Goal: Information Seeking & Learning: Learn about a topic

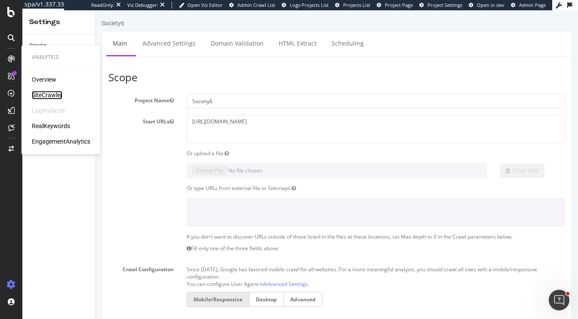
click at [49, 94] on div "SiteCrawler" at bounding box center [47, 95] width 31 height 9
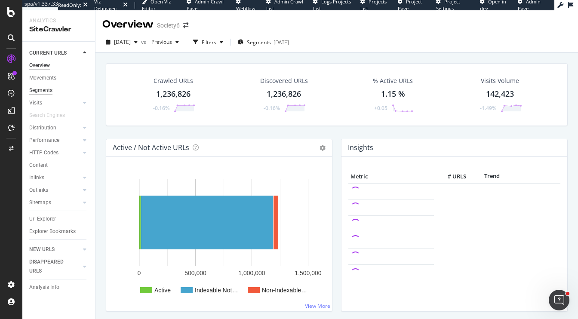
click at [45, 92] on div "Segments" at bounding box center [40, 90] width 23 height 9
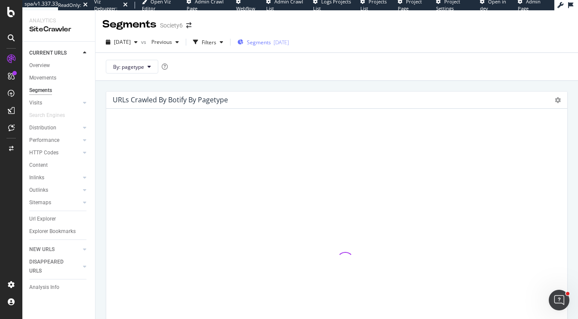
click at [271, 43] on span "Segments" at bounding box center [259, 42] width 24 height 7
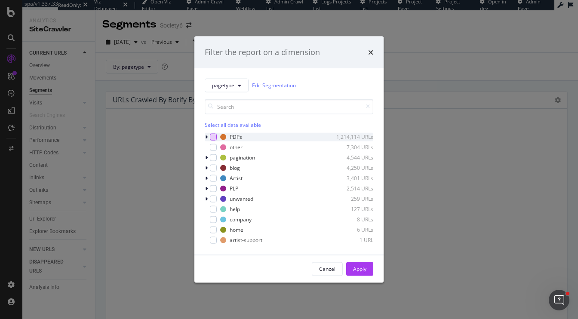
click at [213, 137] on div "modal" at bounding box center [213, 136] width 7 height 7
click at [352, 273] on button "Apply" at bounding box center [359, 269] width 27 height 14
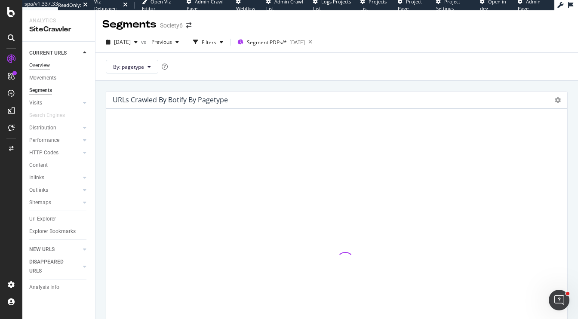
click at [43, 66] on div "Overview" at bounding box center [39, 65] width 21 height 9
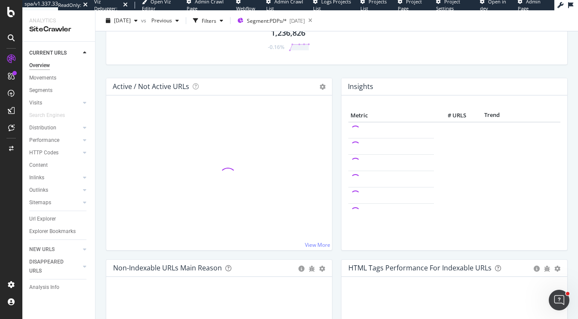
scroll to position [65, 0]
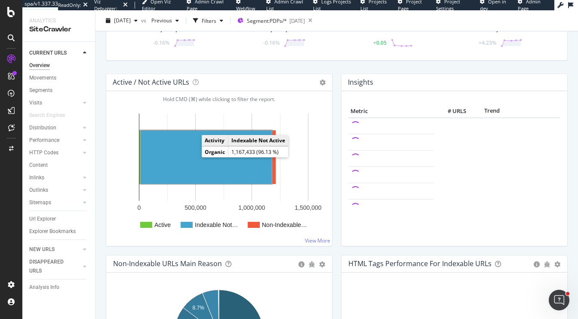
click at [194, 150] on rect "A chart." at bounding box center [206, 157] width 131 height 54
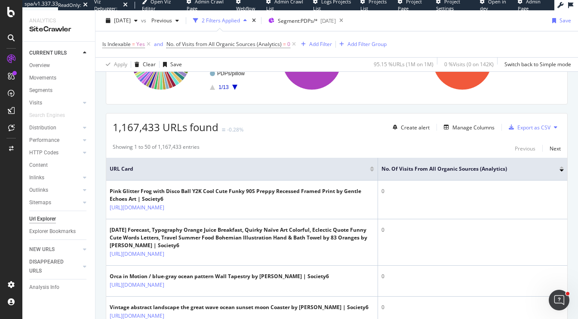
scroll to position [179, 0]
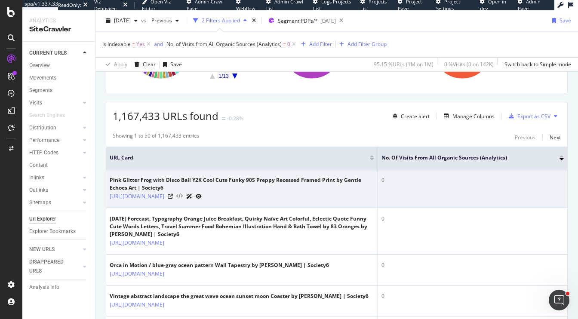
click at [183, 200] on icon at bounding box center [179, 197] width 6 height 6
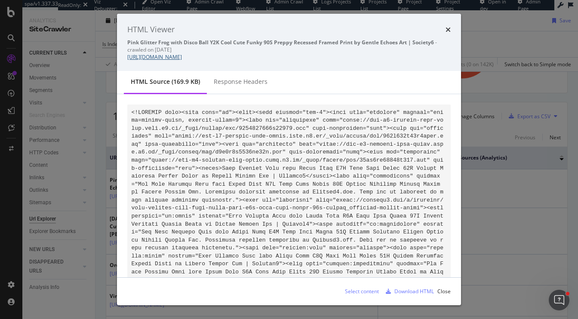
click at [182, 59] on link "[URL][DOMAIN_NAME]" at bounding box center [154, 56] width 55 height 7
click at [362, 293] on div "Select content" at bounding box center [362, 291] width 34 height 7
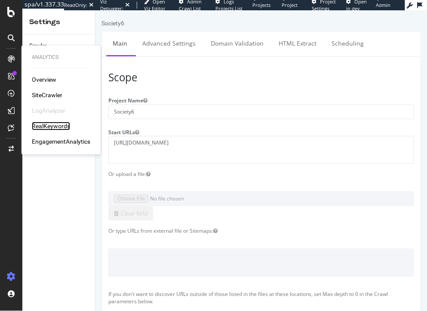
click at [45, 129] on div "RealKeywords" at bounding box center [51, 126] width 38 height 9
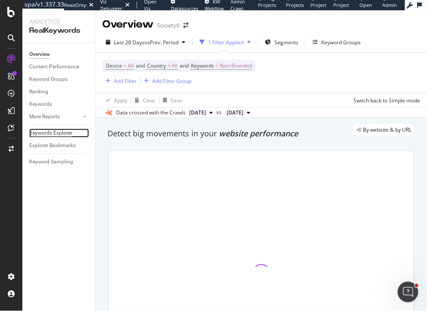
click at [56, 133] on div "Keywords Explorer" at bounding box center [50, 133] width 43 height 9
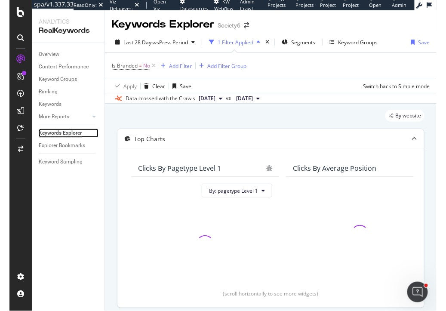
scroll to position [187, 0]
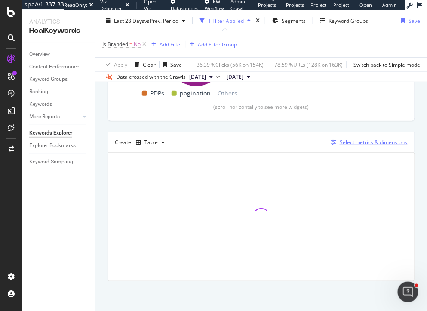
click at [376, 145] on div "Select metrics & dimensions" at bounding box center [374, 142] width 68 height 7
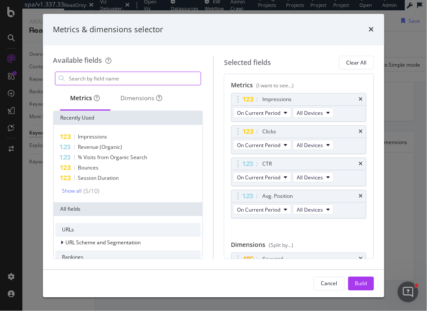
click at [129, 81] on input "modal" at bounding box center [134, 78] width 133 height 13
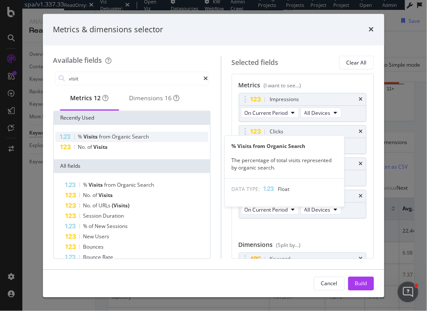
type input "visit"
click at [99, 139] on span "Visits" at bounding box center [90, 136] width 15 height 7
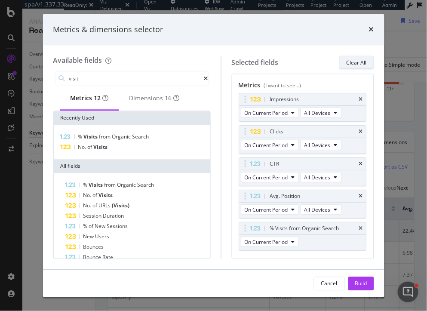
click at [364, 62] on div "Clear All" at bounding box center [357, 62] width 20 height 7
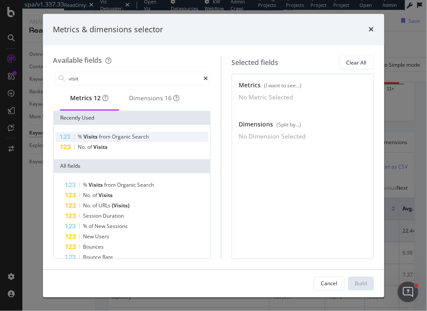
click at [123, 140] on span "Organic" at bounding box center [122, 136] width 20 height 7
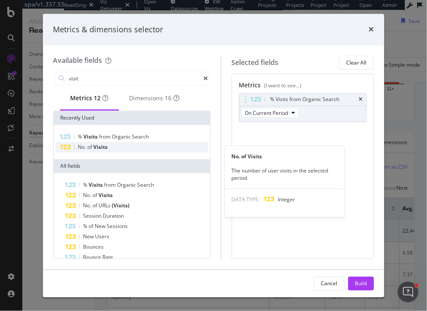
click at [123, 151] on div "No. of Visits" at bounding box center [131, 147] width 153 height 10
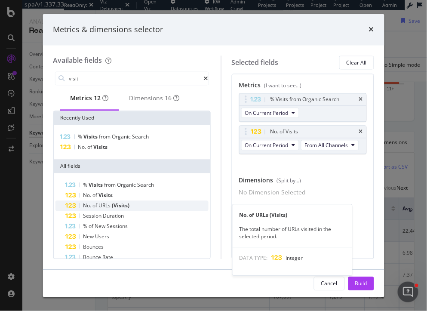
click at [146, 211] on div "No. of URLs (Visits)" at bounding box center [136, 206] width 143 height 10
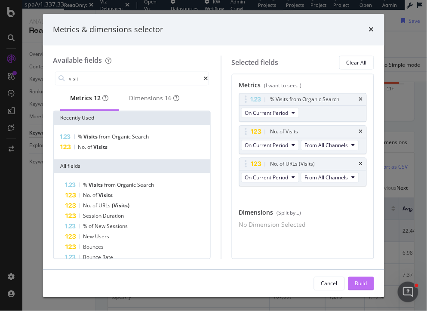
click at [362, 285] on div "Build" at bounding box center [361, 283] width 12 height 7
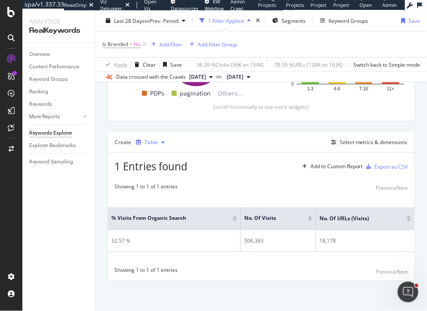
click at [149, 144] on div "Table" at bounding box center [151, 142] width 13 height 5
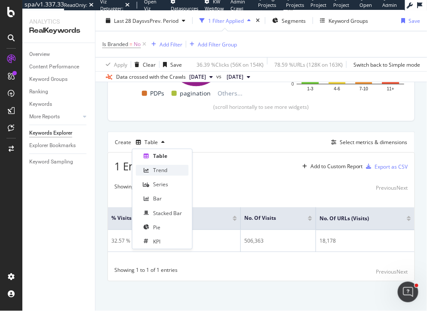
click at [158, 171] on div "Trend" at bounding box center [160, 170] width 14 height 7
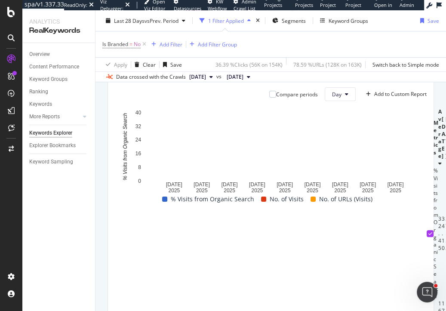
scroll to position [233, 0]
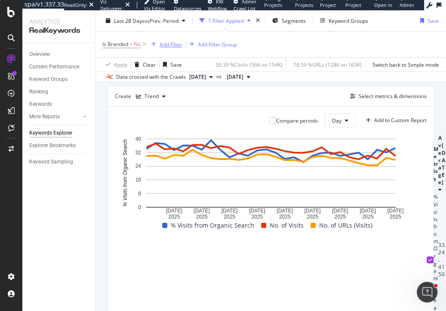
click at [175, 45] on div "Add Filter" at bounding box center [171, 43] width 23 height 7
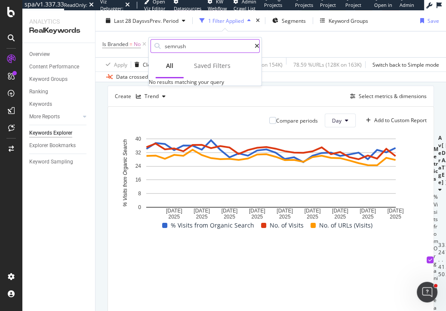
type input "semrush"
click at [259, 47] on icon at bounding box center [257, 46] width 5 height 6
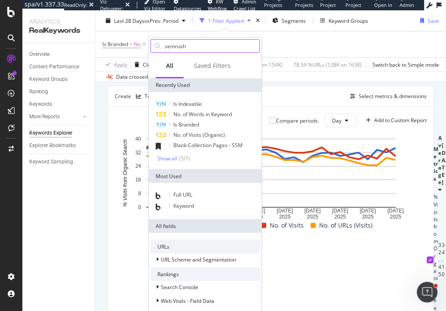
click at [100, 146] on div "By website & by URL Top Charts Clicks By pagetype Level 1 By: pagetype Level 1 …" at bounding box center [271, 172] width 351 height 602
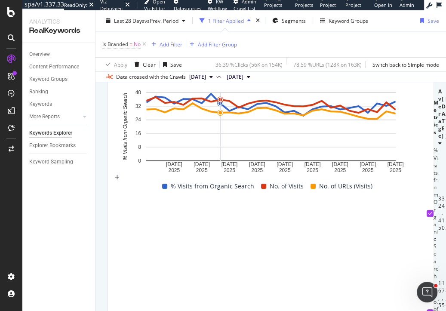
scroll to position [284, 0]
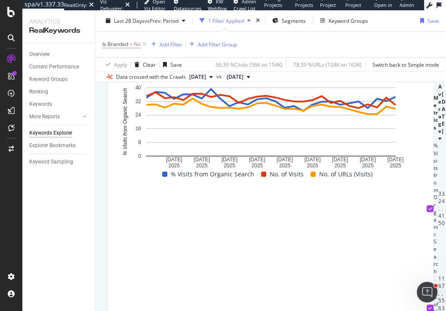
click at [427, 181] on div "By website & by URL Top Charts Clicks By pagetype Level 1 By: pagetype Level 1 …" at bounding box center [271, 121] width 351 height 602
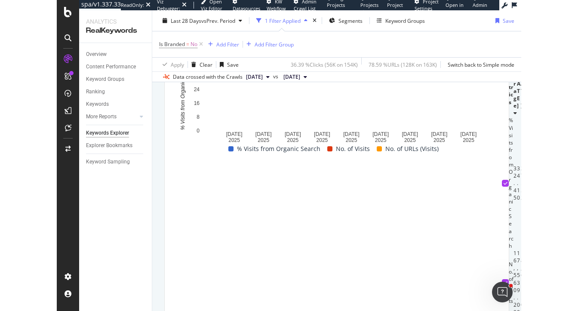
scroll to position [324, 0]
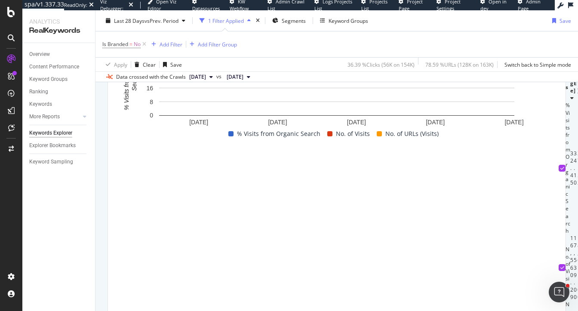
click at [103, 115] on div "By website & by URL Top Charts Clicks By pagetype Level 1 By: pagetype Level 1 …" at bounding box center [337, 80] width 483 height 602
click at [100, 104] on div "By website & by URL Top Charts Clicks By pagetype Level 1 By: pagetype Level 1 …" at bounding box center [337, 80] width 483 height 602
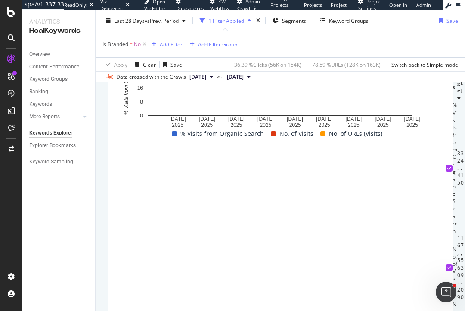
click at [427, 103] on div "By website & by URL Top Charts Clicks By pagetype Level 1 By: pagetype Level 1 …" at bounding box center [280, 80] width 369 height 602
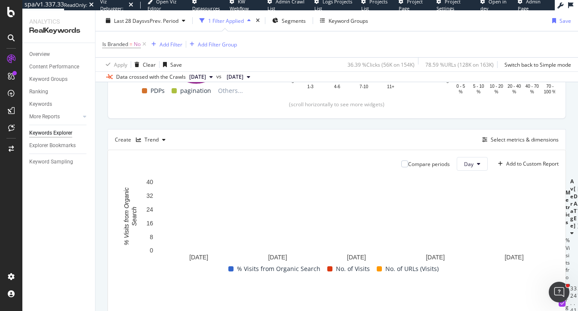
scroll to position [195, 0]
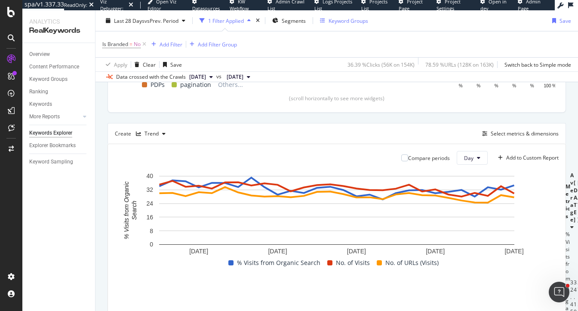
click at [334, 22] on div "Keyword Groups" at bounding box center [349, 20] width 40 height 7
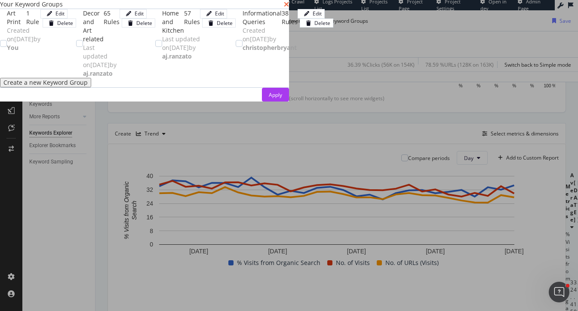
click at [289, 8] on icon "times" at bounding box center [286, 4] width 5 height 7
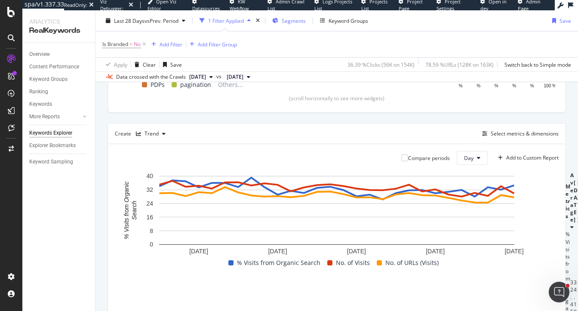
click at [291, 21] on span "Segments" at bounding box center [294, 20] width 24 height 7
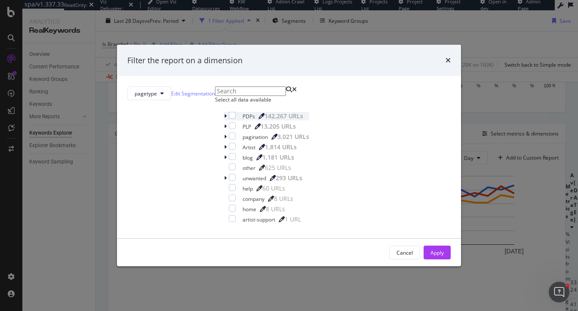
click at [224, 119] on icon "modal" at bounding box center [225, 116] width 3 height 5
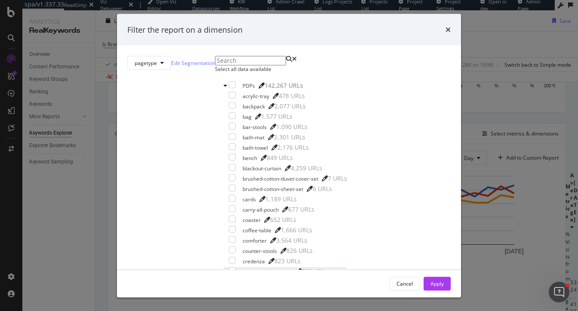
scroll to position [685, 0]
click at [204, 235] on div "pagetype Edit Segmentation Select all data available PDPs 142,267 URLs acrylic-…" at bounding box center [289, 158] width 344 height 224
click at [427, 29] on icon "times" at bounding box center [448, 29] width 5 height 7
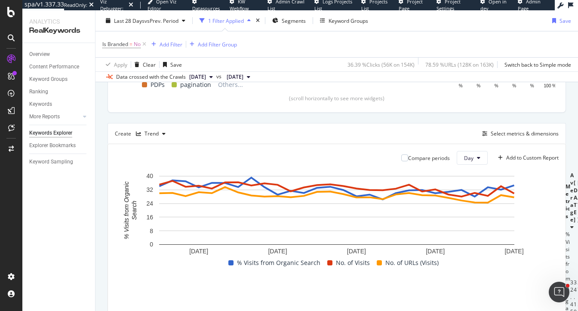
click at [124, 116] on div "Top Charts Clicks By pagetype Level 1 By: pagetype Level 1 Hold CMD (⌘) while c…" at bounding box center [337, 206] width 459 height 547
click at [332, 22] on div "Keyword Groups" at bounding box center [349, 20] width 40 height 7
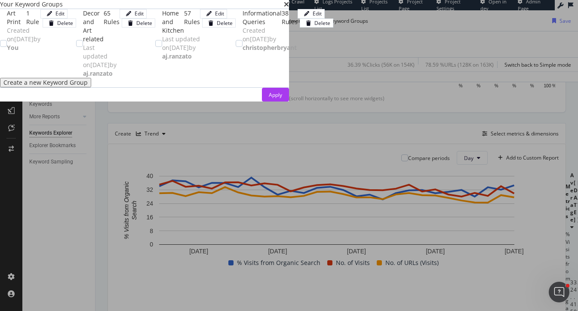
click at [37, 72] on div "Art Print 1 Rule Created on 2025 Sep 3rd by You Edit Delete" at bounding box center [38, 43] width 76 height 69
click at [76, 47] on div "modal" at bounding box center [79, 43] width 7 height 7
click at [155, 78] on div "Home and Kitchen 57 Rules Last updated on 2025 Apr 15th by aj.ranzato Edit Dele…" at bounding box center [195, 43] width 80 height 69
click at [236, 78] on div "Informational Queries 38 Rules Created on 2024 Nov 13th by christopherbryant Ed…" at bounding box center [285, 43] width 98 height 69
drag, startPoint x: 535, startPoint y: 297, endPoint x: 473, endPoint y: 97, distance: 209.2
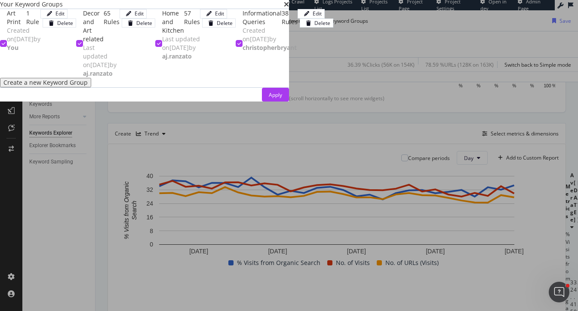
click at [289, 102] on div "Your Keyword Groups Art Print 1 Rule Created on 2025 Sep 3rd by You Edit Delete…" at bounding box center [144, 51] width 289 height 102
click at [289, 102] on button "Apply" at bounding box center [275, 95] width 27 height 14
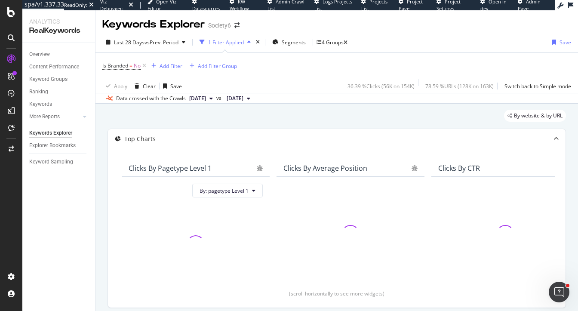
scroll to position [2, 0]
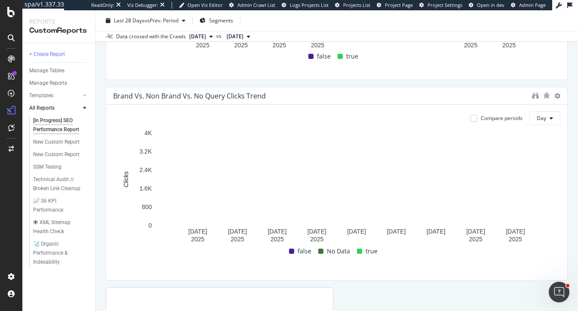
scroll to position [205, 0]
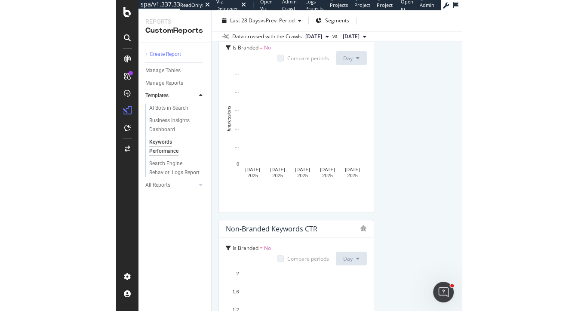
scroll to position [699, 0]
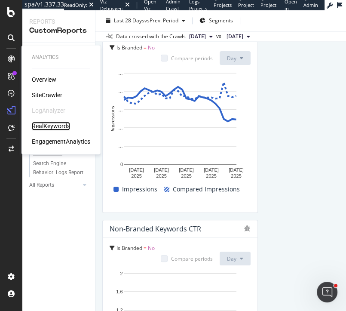
click at [44, 126] on div "RealKeywords" at bounding box center [51, 126] width 38 height 9
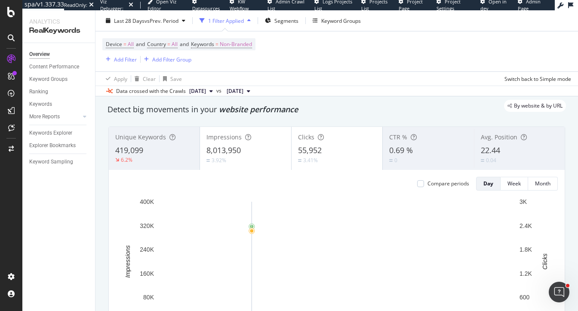
scroll to position [23, 0]
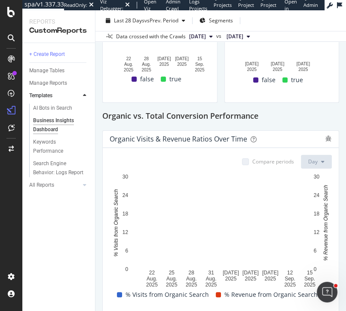
scroll to position [294, 0]
